Goal: Task Accomplishment & Management: Use online tool/utility

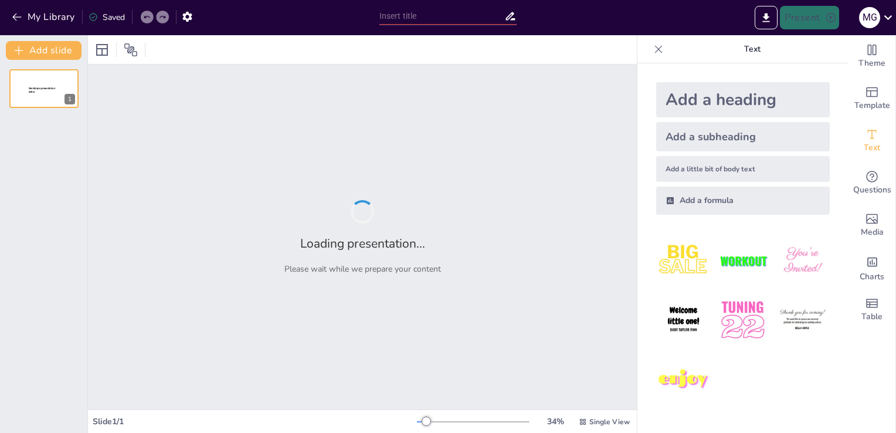
type input "Addressing Customer Feedback: Enhancements in Machine Aesthetics and Quality"
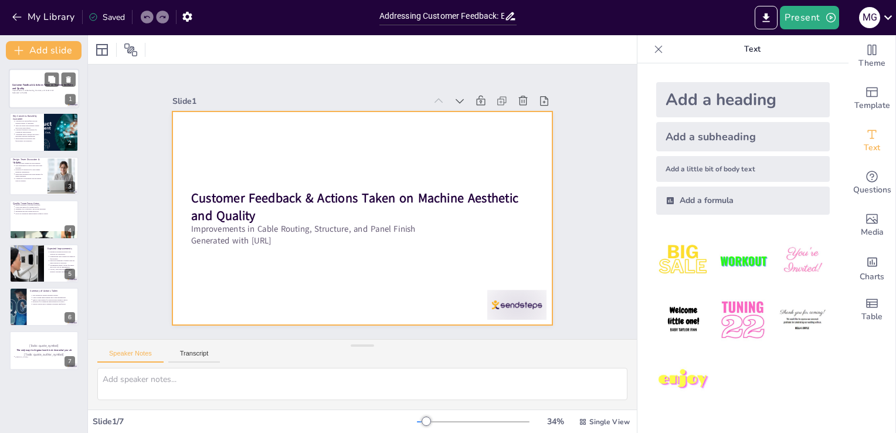
click at [27, 103] on div at bounding box center [44, 89] width 70 height 40
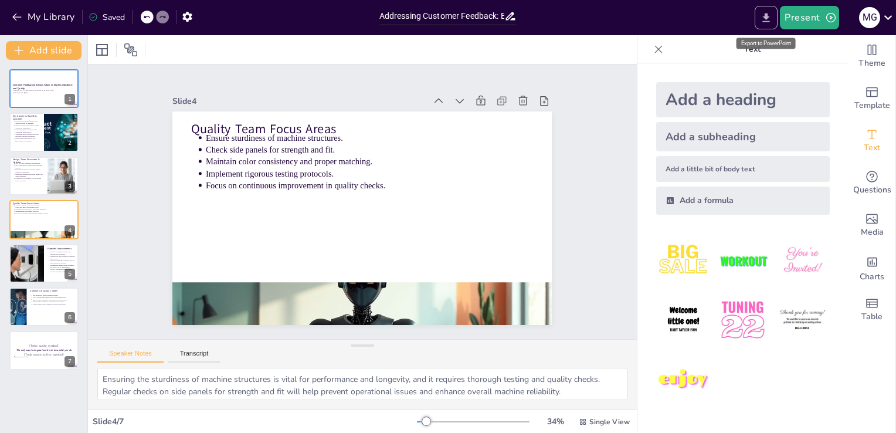
click at [757, 13] on button "Export to PowerPoint" at bounding box center [766, 17] width 23 height 23
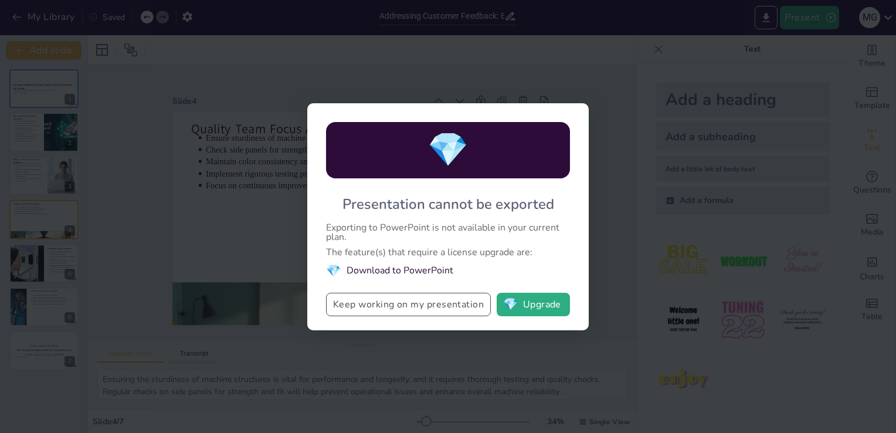
click at [410, 304] on button "Keep working on my presentation" at bounding box center [408, 304] width 165 height 23
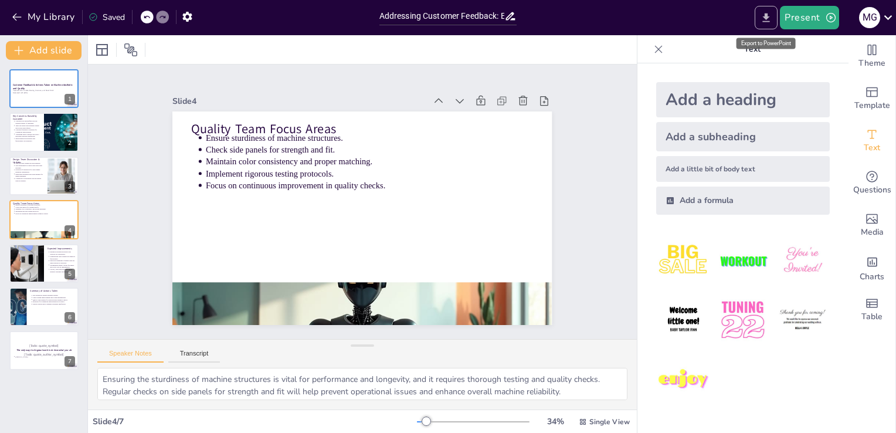
click at [776, 16] on button "Export to PowerPoint" at bounding box center [766, 17] width 23 height 23
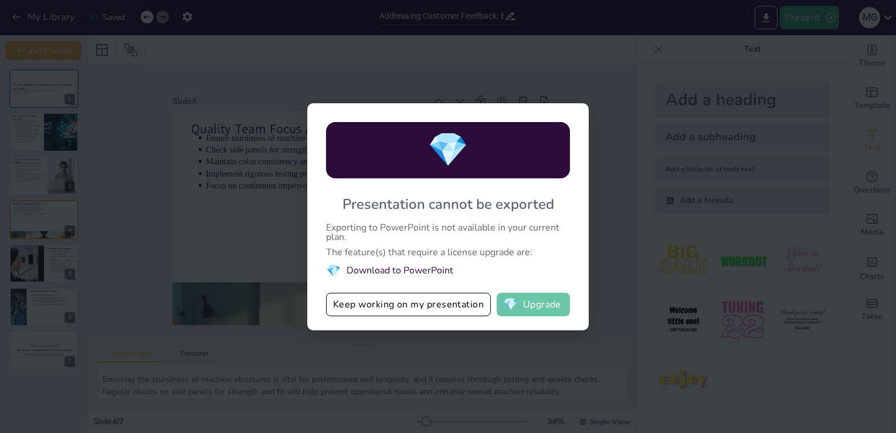
click at [509, 299] on span "💎" at bounding box center [510, 305] width 15 height 12
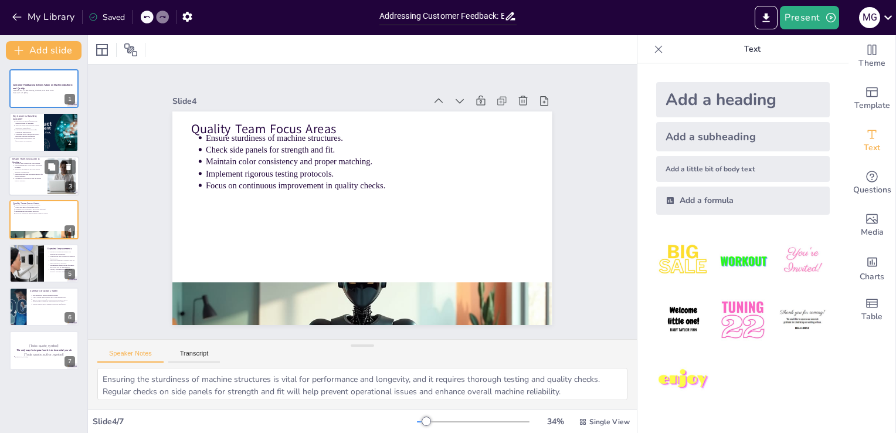
click at [43, 189] on div at bounding box center [44, 176] width 70 height 40
type textarea "The updated SOP for cable routing is a significant step towards improving the a…"
